Goal: Task Accomplishment & Management: Manage account settings

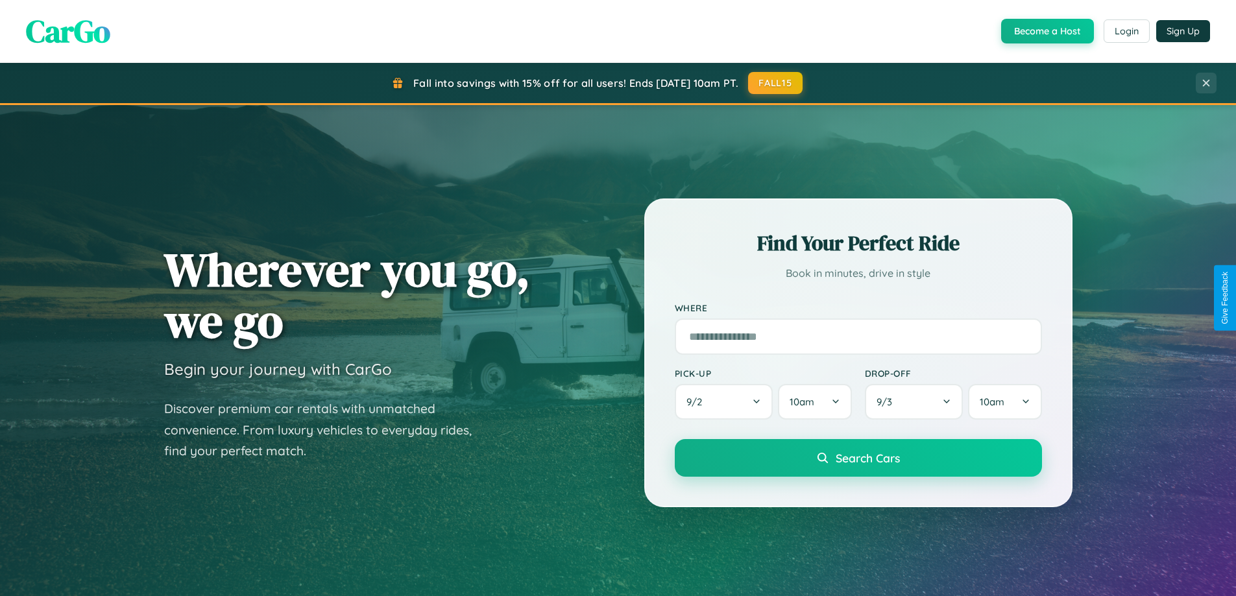
scroll to position [2498, 0]
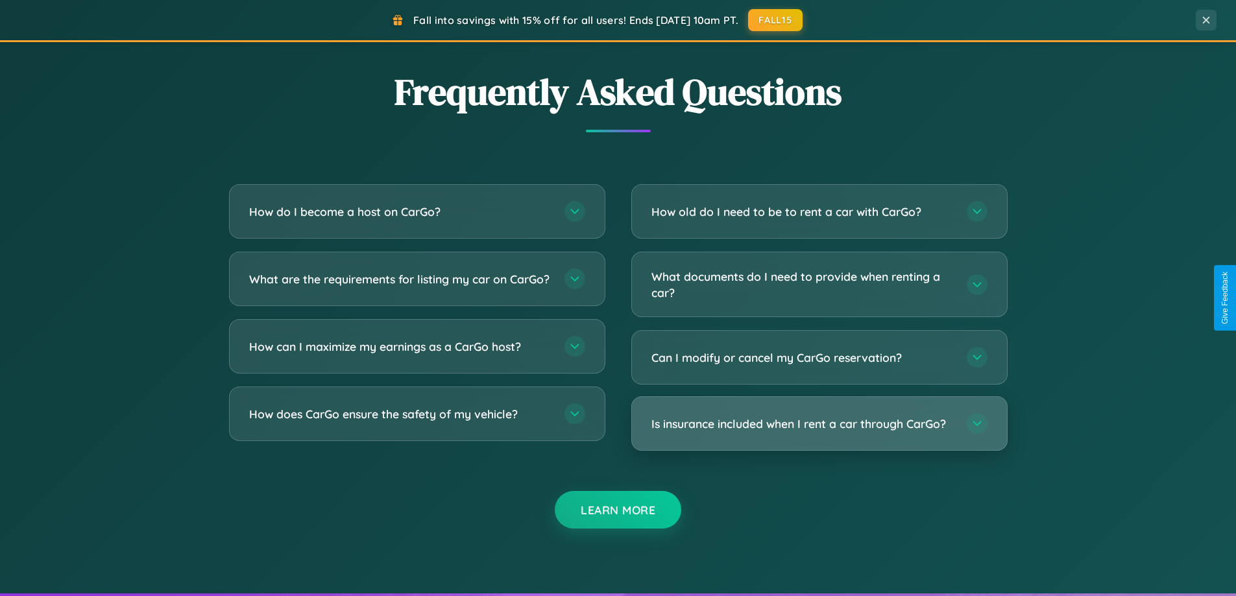
click at [819, 424] on h3 "Is insurance included when I rent a car through CarGo?" at bounding box center [803, 424] width 302 height 16
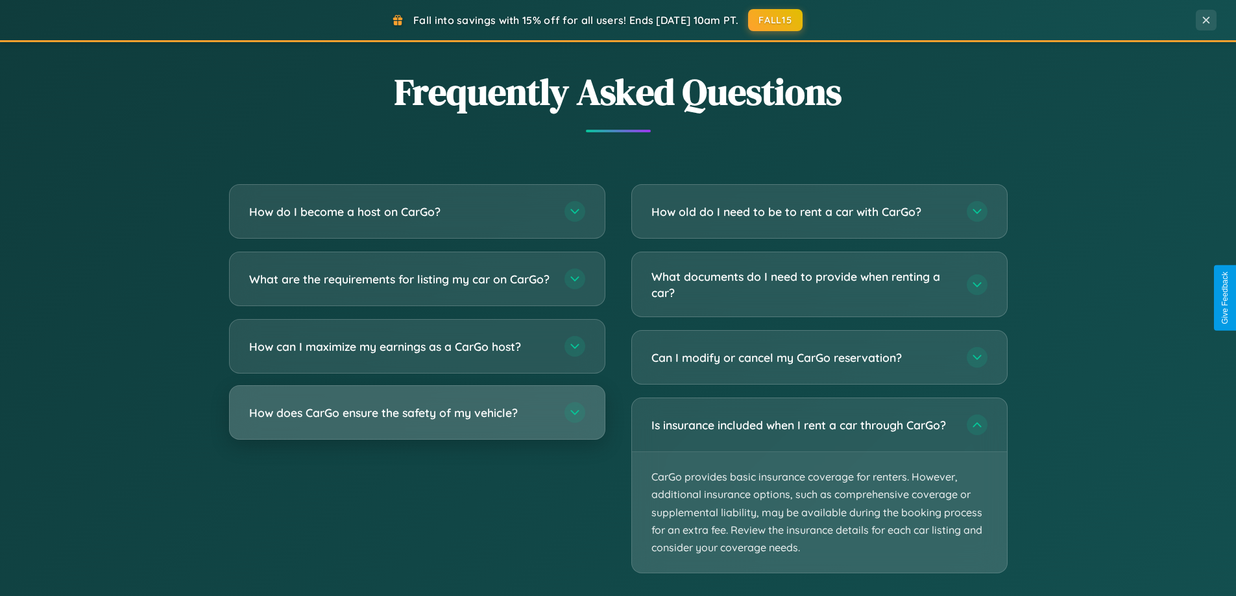
click at [417, 421] on h3 "How does CarGo ensure the safety of my vehicle?" at bounding box center [400, 413] width 302 height 16
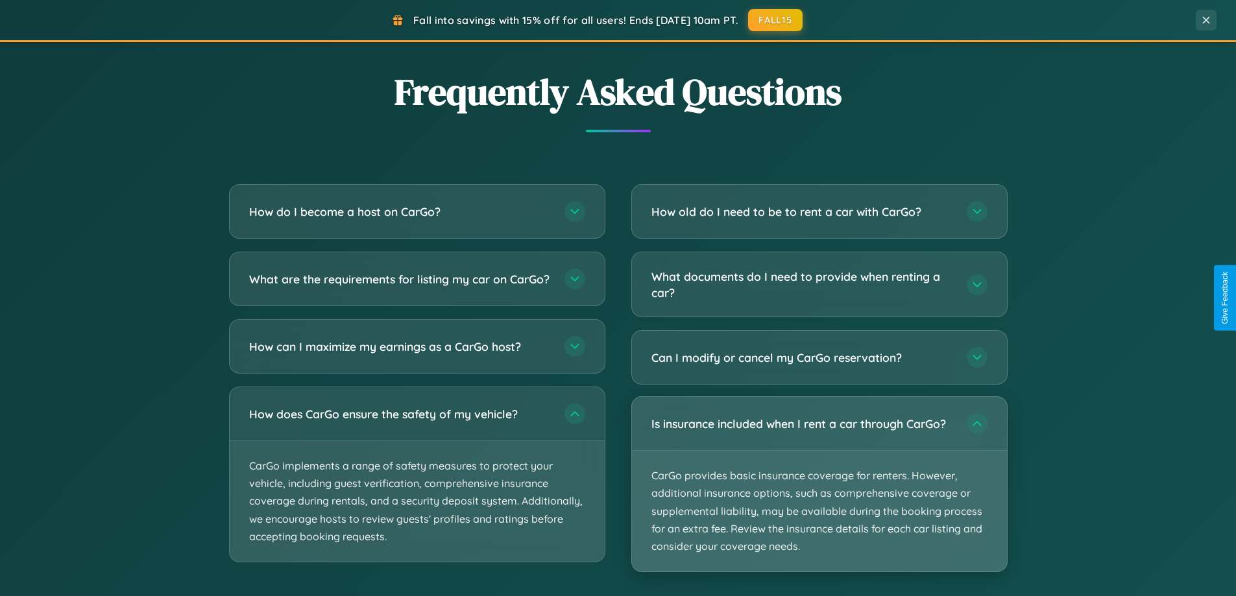
click at [819, 485] on p "CarGo provides basic insurance coverage for renters. However, additional insura…" at bounding box center [819, 511] width 375 height 121
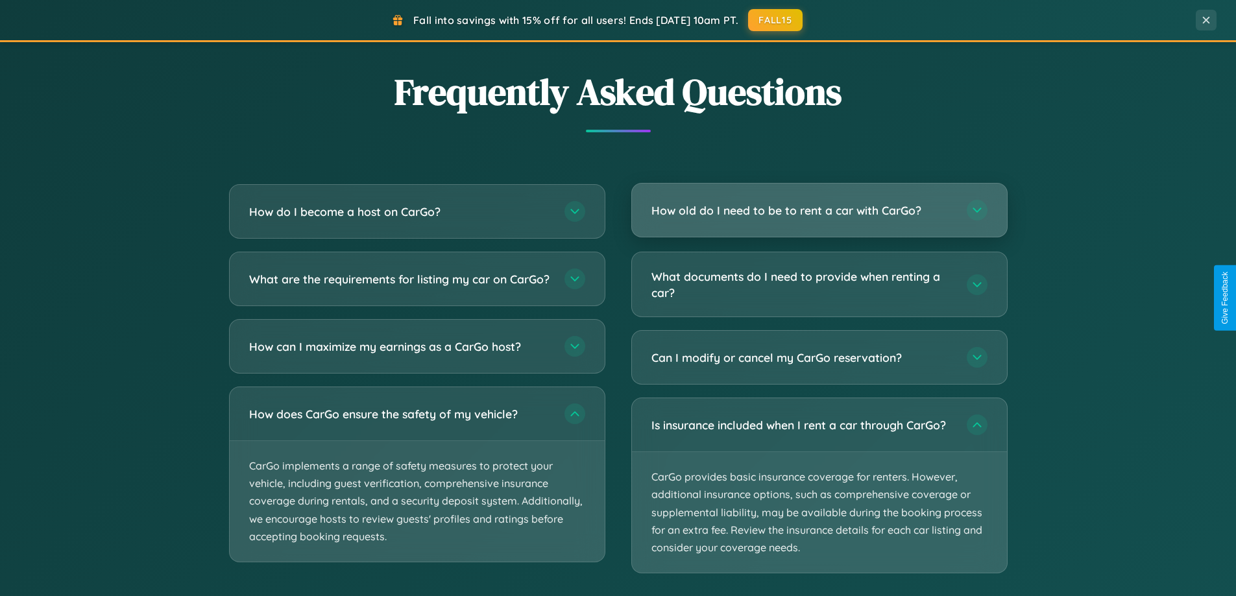
click at [819, 212] on h3 "How old do I need to be to rent a car with CarGo?" at bounding box center [803, 211] width 302 height 16
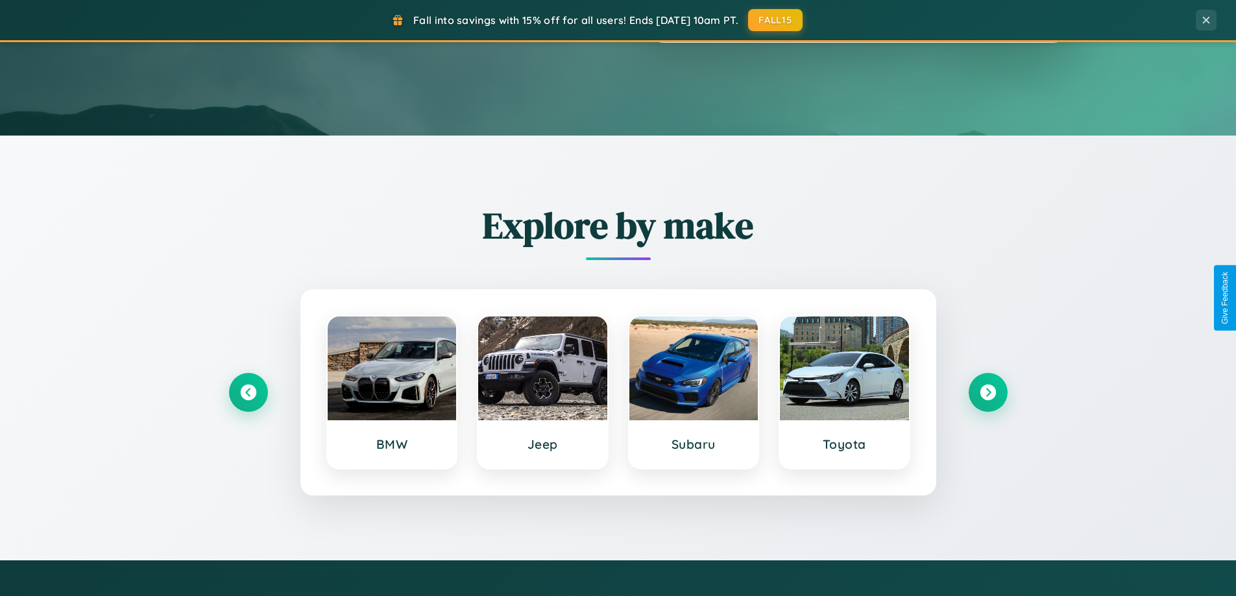
scroll to position [0, 0]
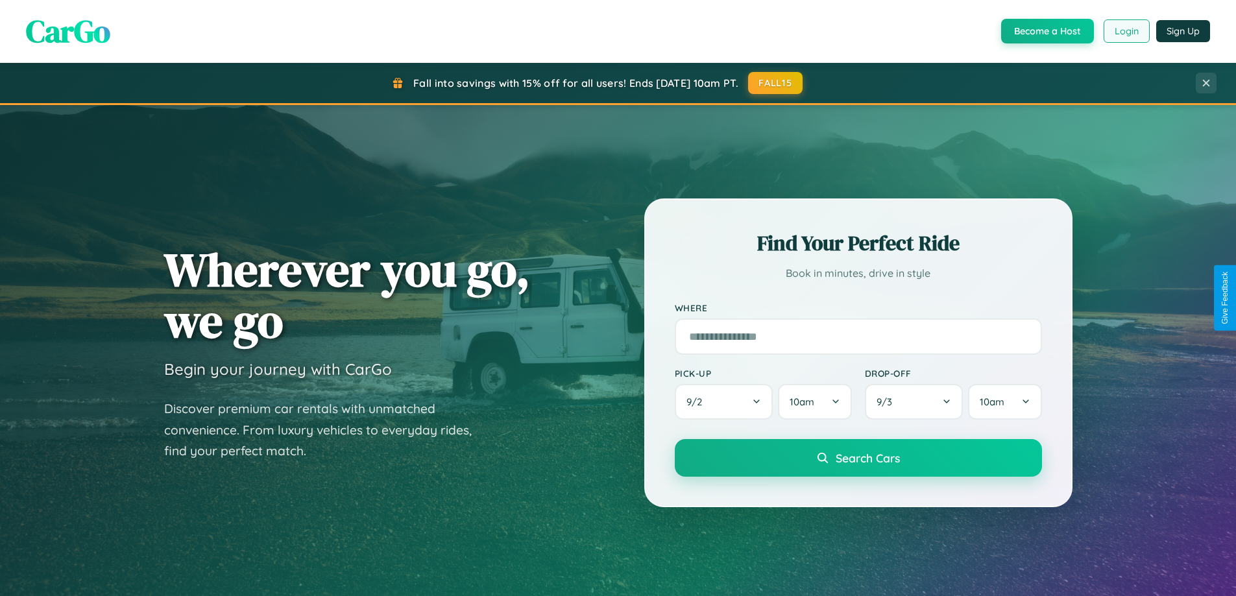
click at [1126, 31] on button "Login" at bounding box center [1127, 30] width 46 height 23
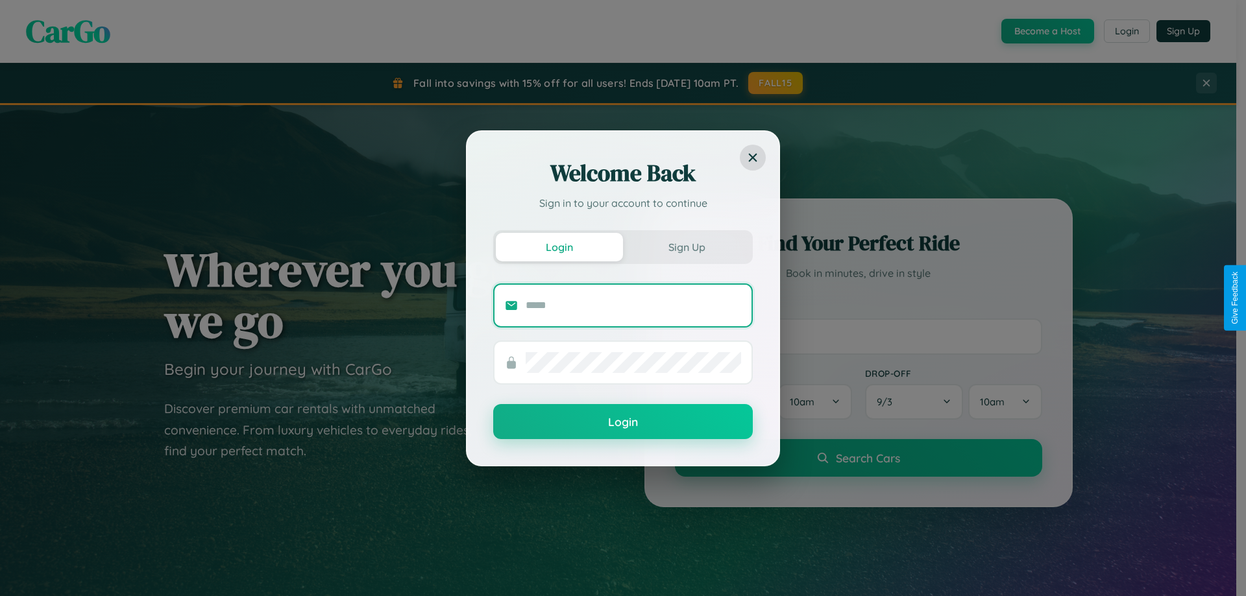
click at [633, 305] on input "text" at bounding box center [633, 305] width 215 height 21
type input "**********"
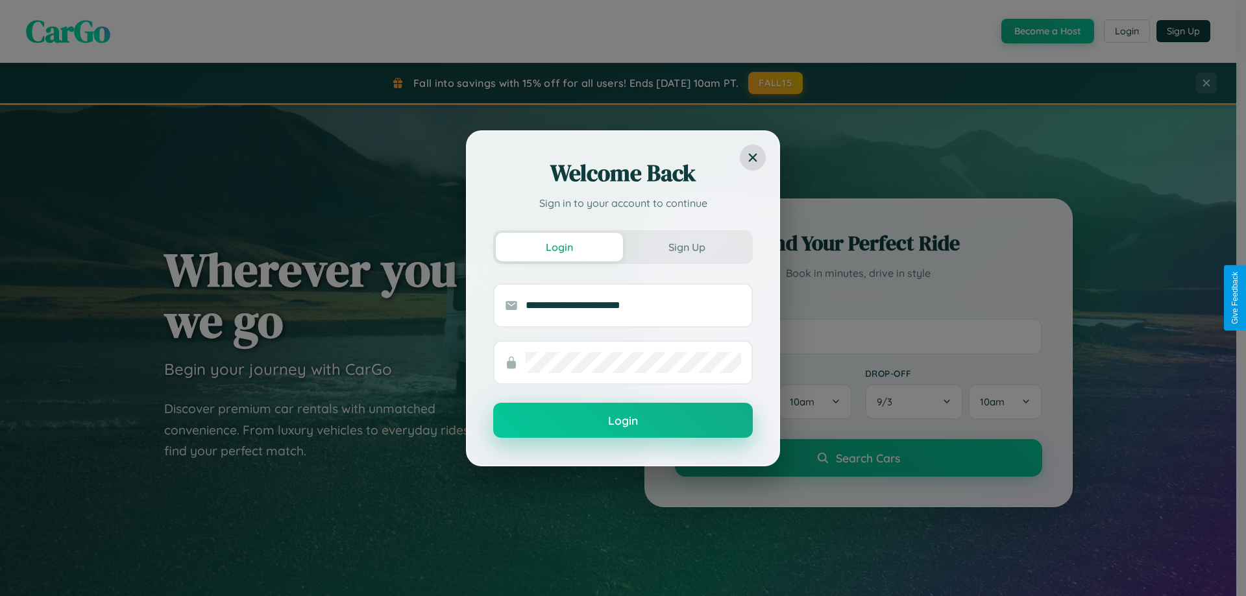
click at [623, 421] on button "Login" at bounding box center [623, 420] width 260 height 35
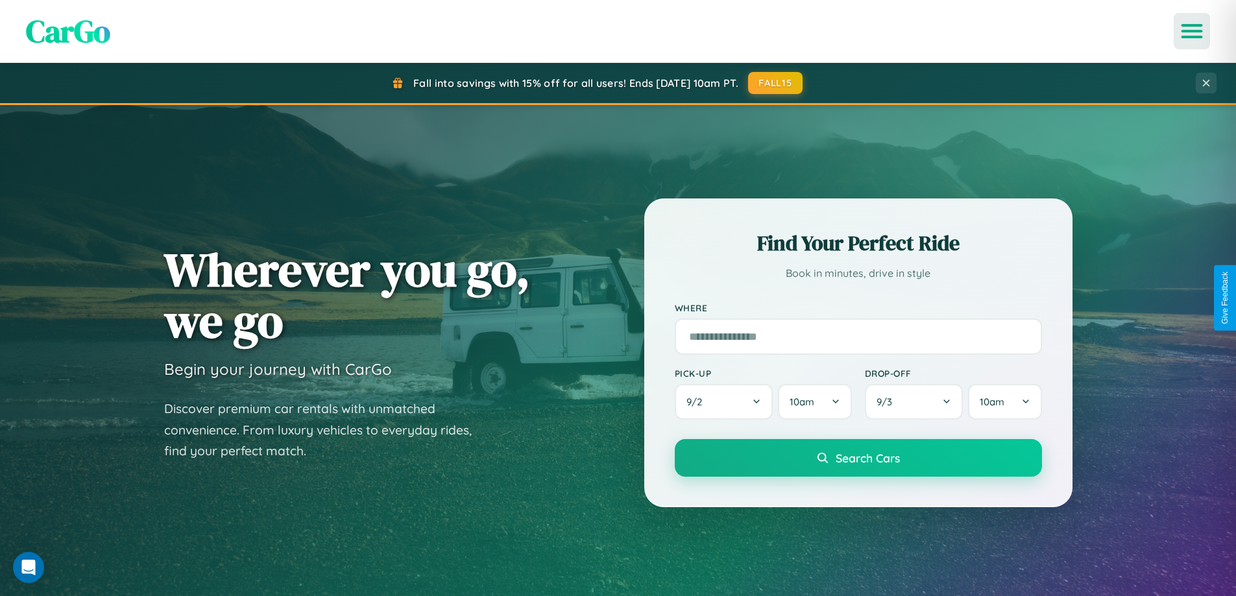
click at [1192, 31] on icon "Open menu" at bounding box center [1192, 31] width 19 height 12
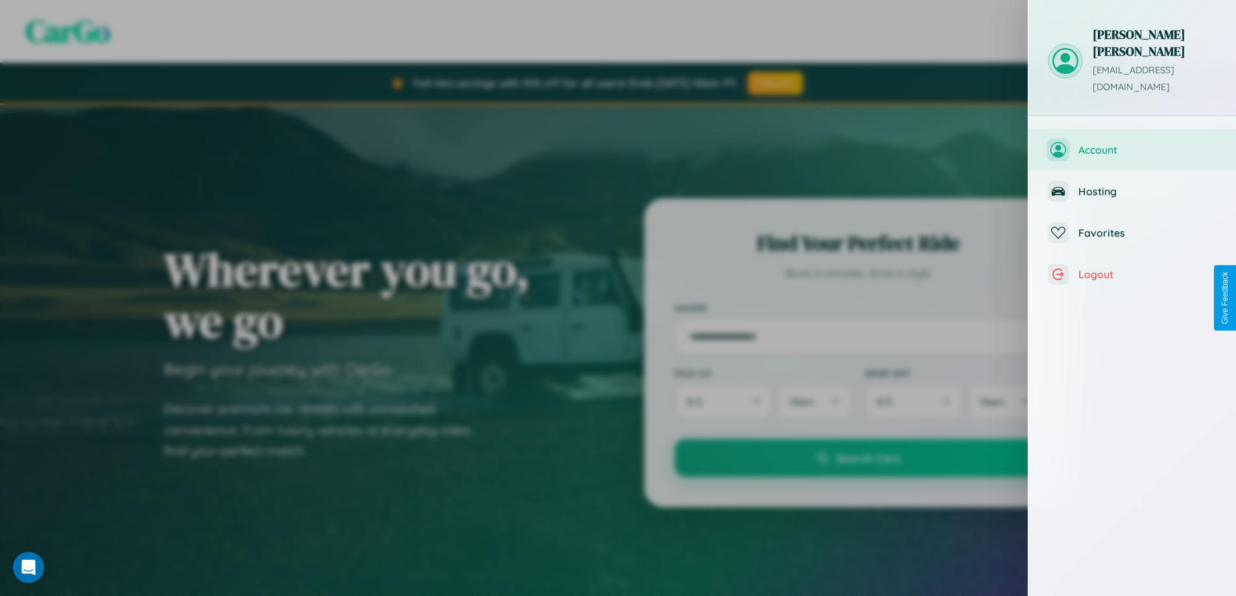
click at [1133, 143] on span "Account" at bounding box center [1148, 149] width 138 height 13
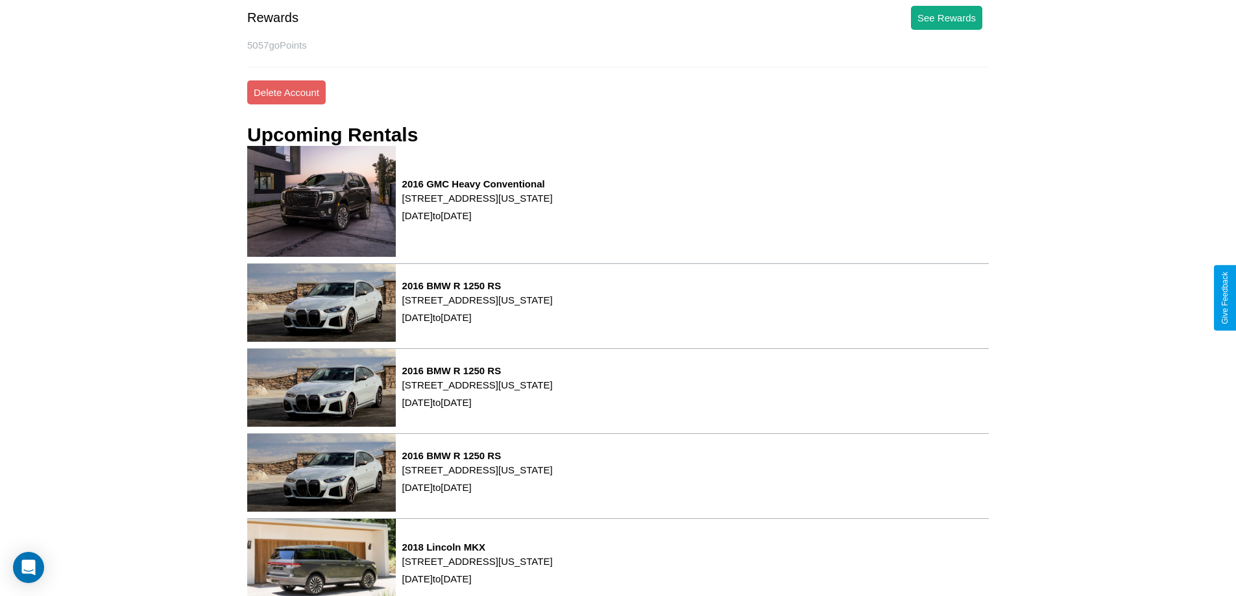
scroll to position [132, 0]
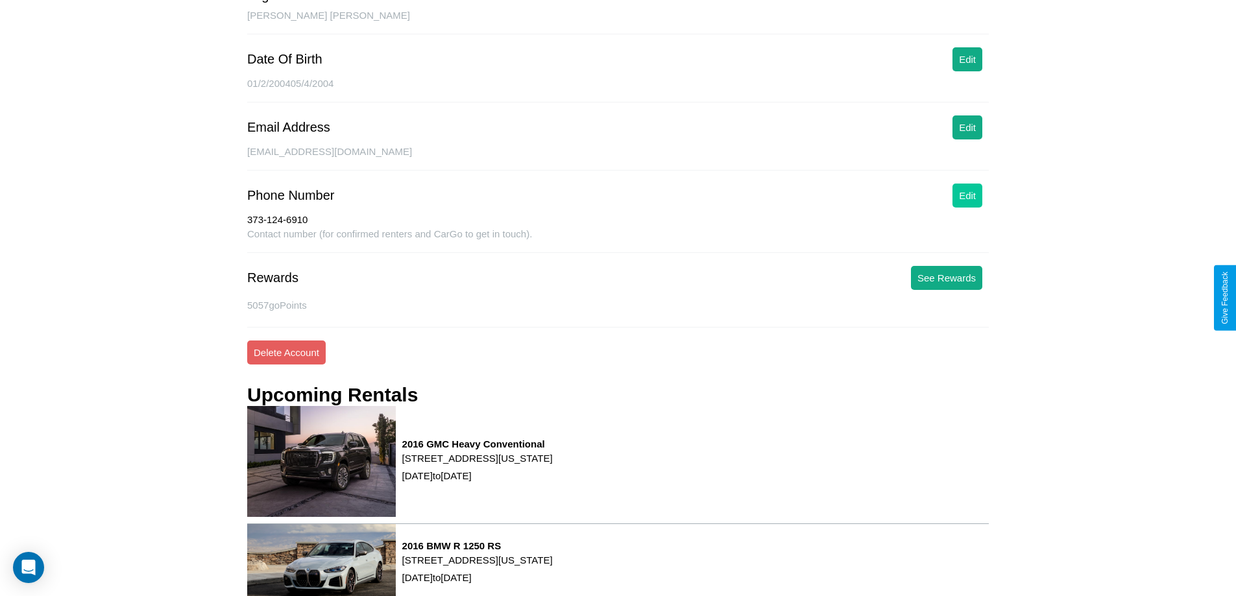
click at [968, 195] on button "Edit" at bounding box center [968, 196] width 30 height 24
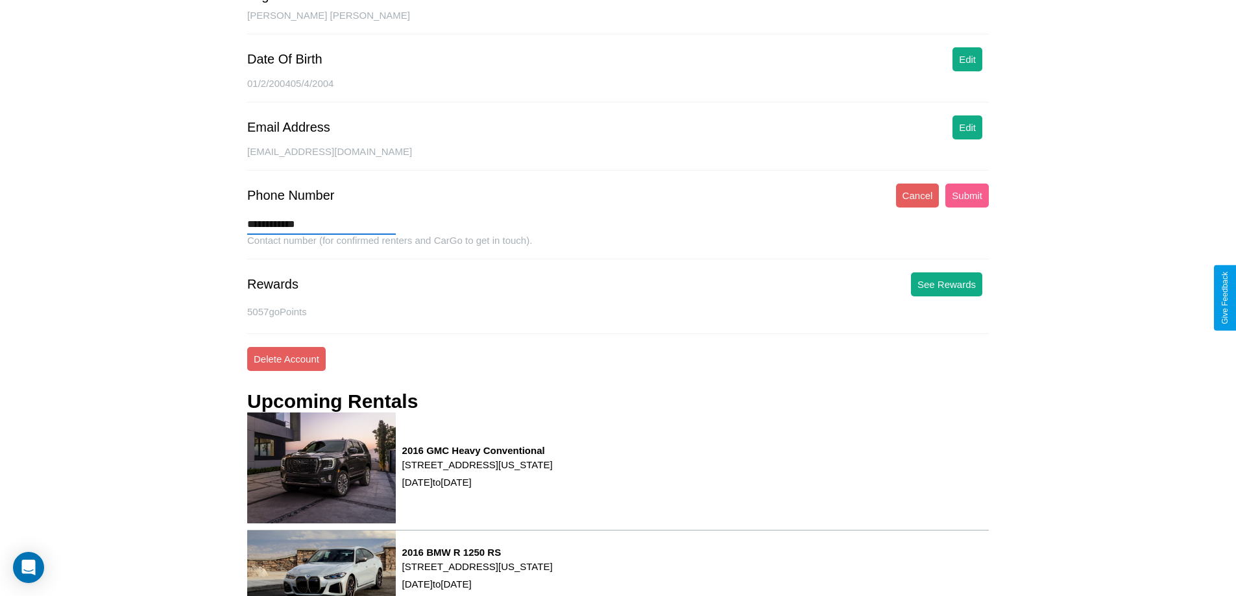
click at [321, 225] on input "**********" at bounding box center [321, 224] width 149 height 21
type input "**********"
